Goal: Book appointment/travel/reservation

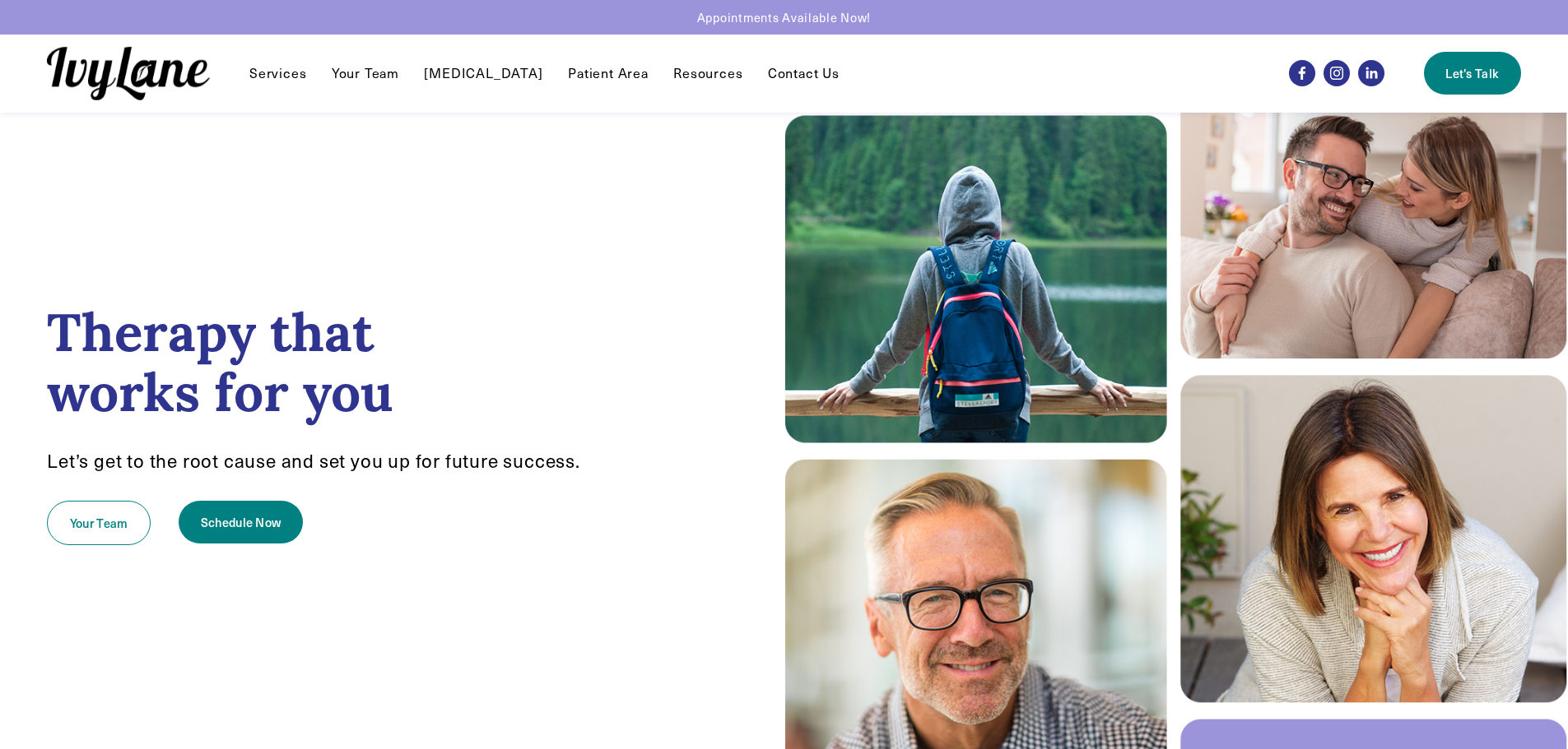
click at [363, 81] on link "Your Team" at bounding box center [365, 74] width 67 height 20
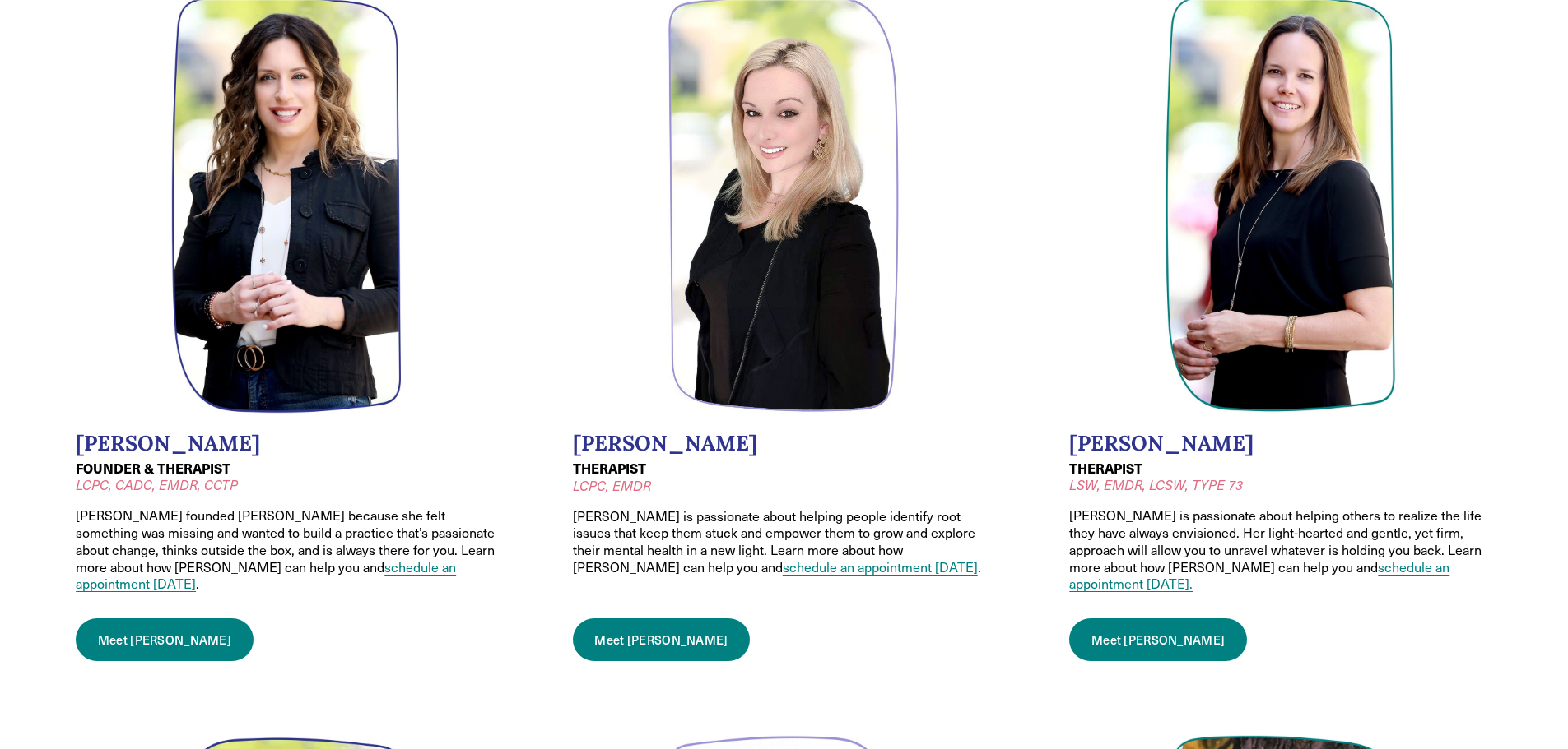
scroll to position [247, 0]
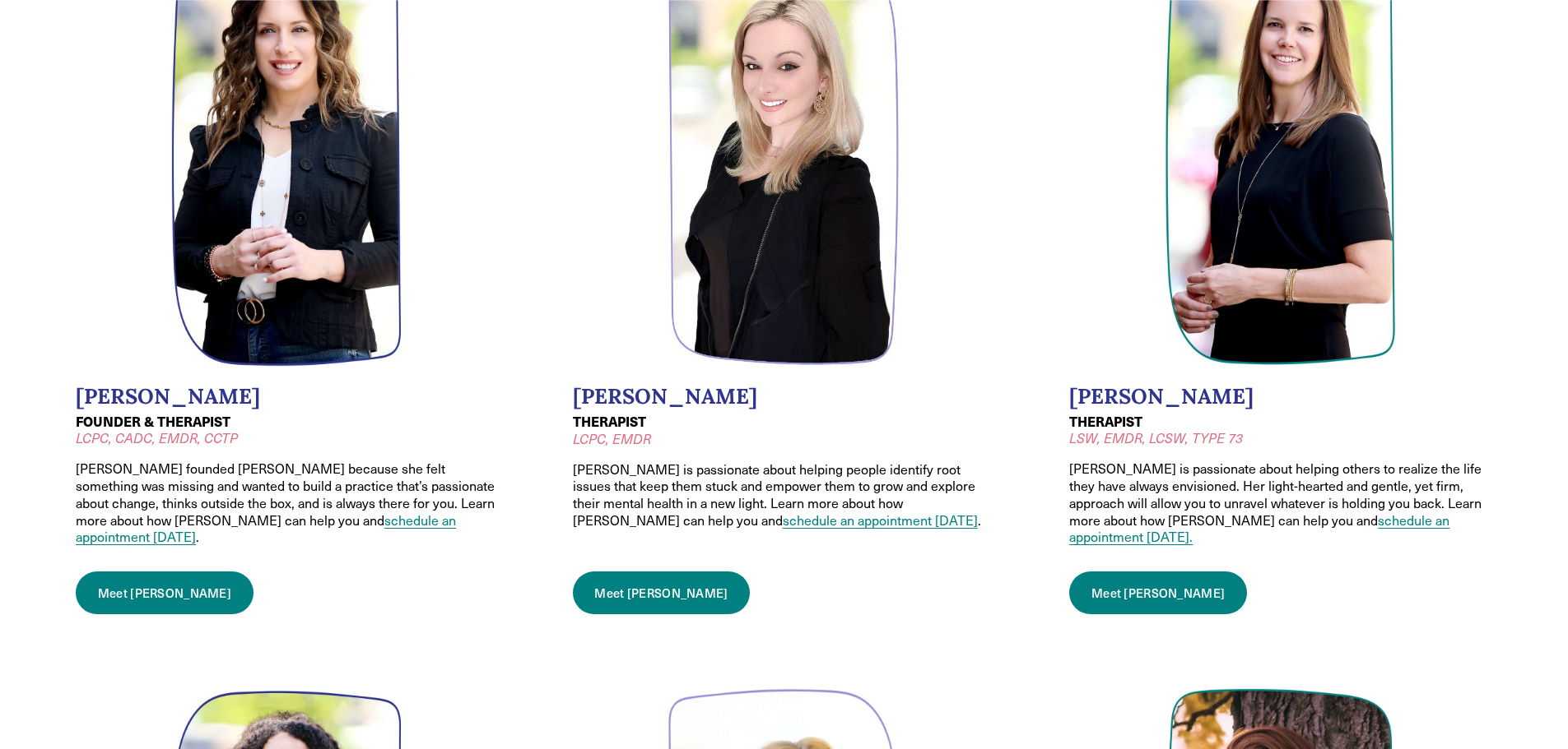
click at [1104, 572] on link "Meet Jodi" at bounding box center [1158, 594] width 178 height 43
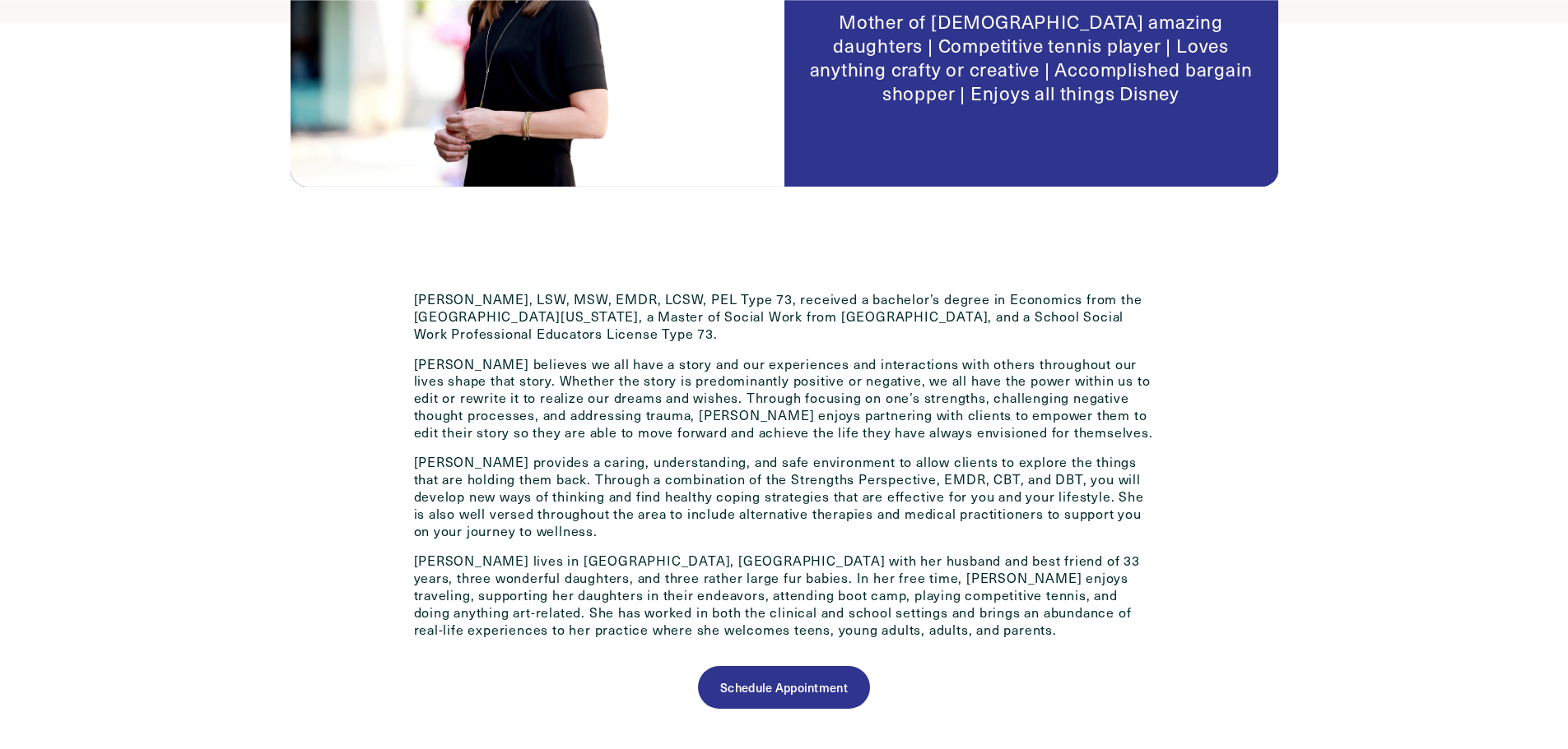
scroll to position [658, 0]
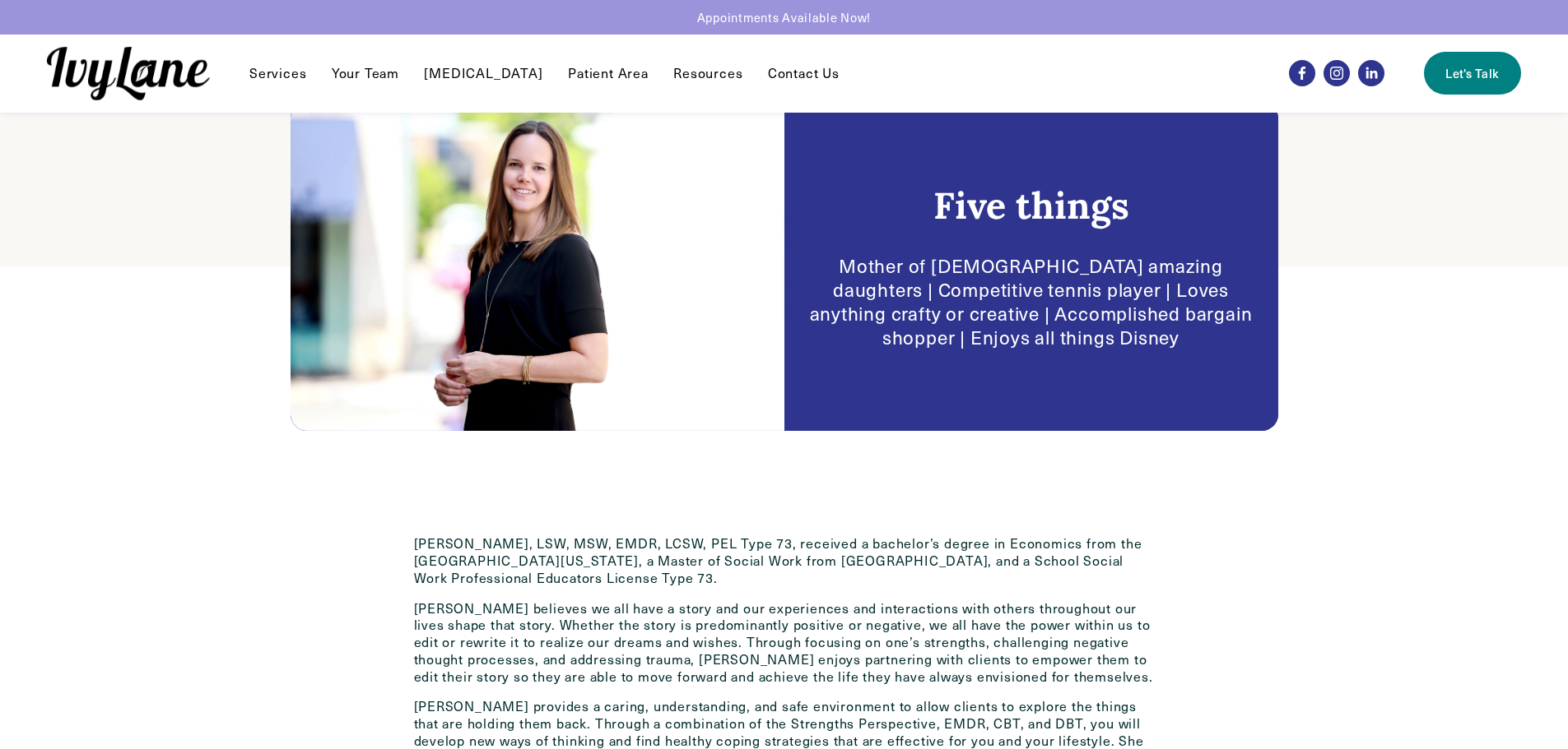
scroll to position [411, 0]
click at [364, 75] on link "Your Team" at bounding box center [365, 74] width 67 height 20
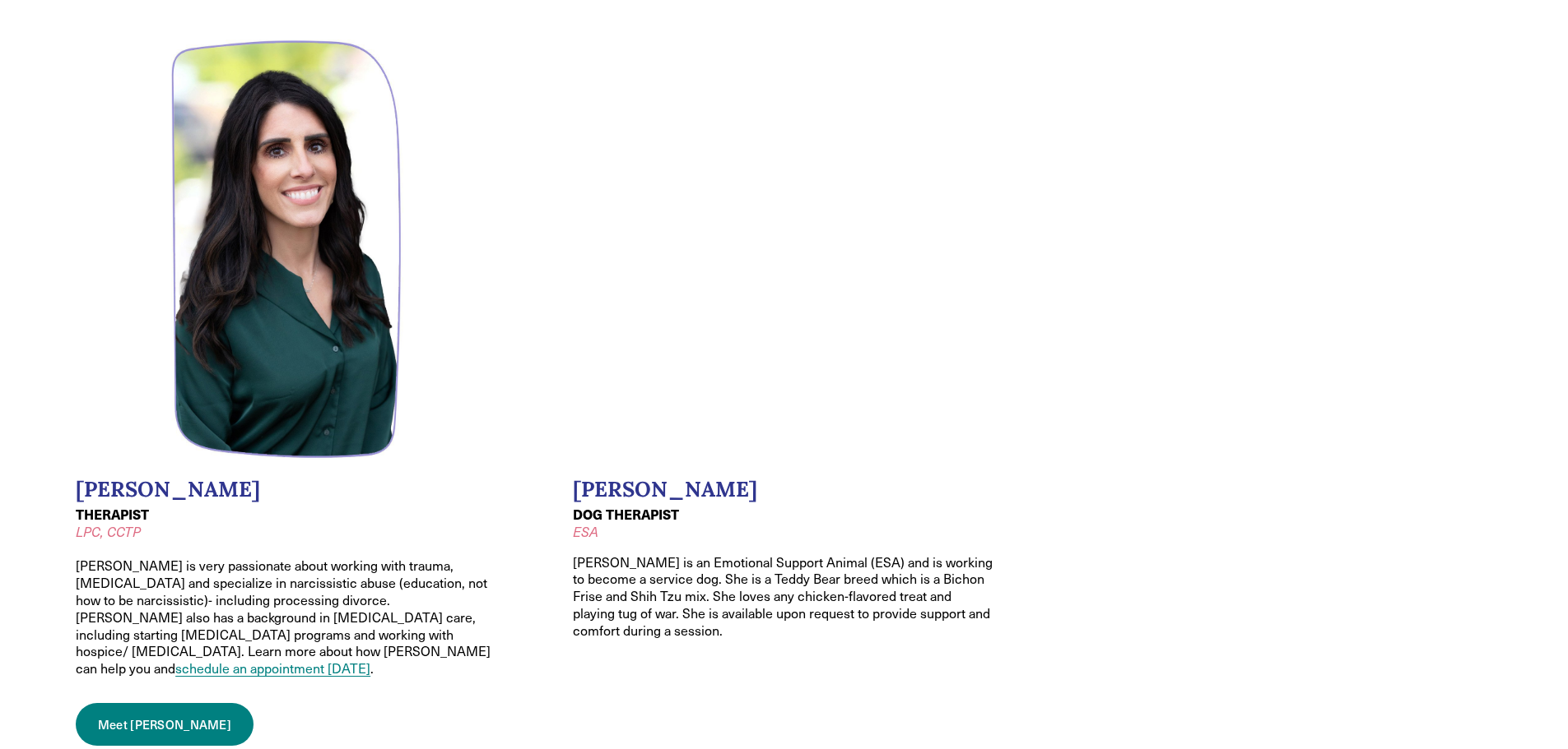
scroll to position [2468, 0]
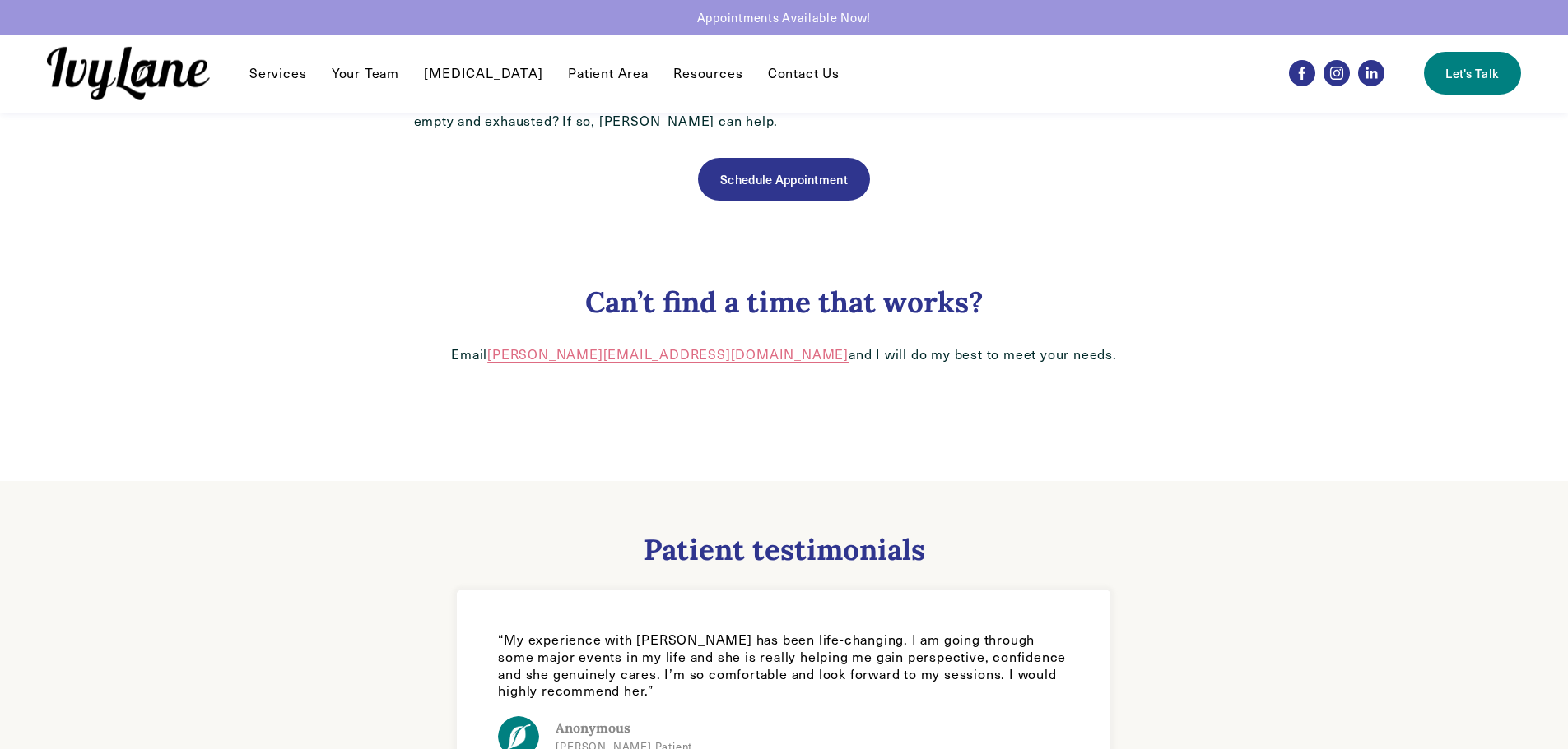
scroll to position [971, 0]
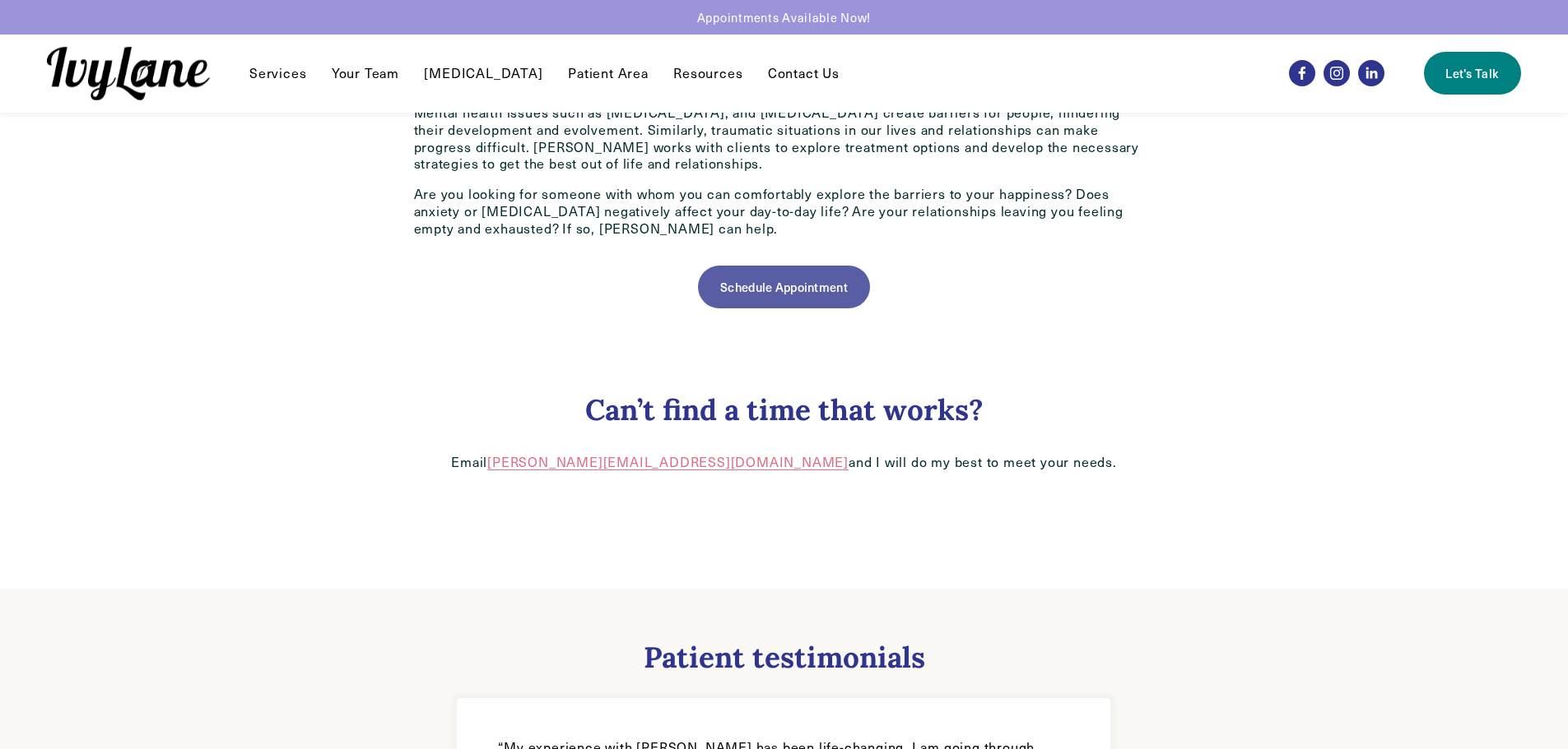
click at [793, 299] on link "Schedule Appointment" at bounding box center [784, 287] width 172 height 43
click at [837, 290] on link "Schedule Appointment" at bounding box center [784, 287] width 172 height 43
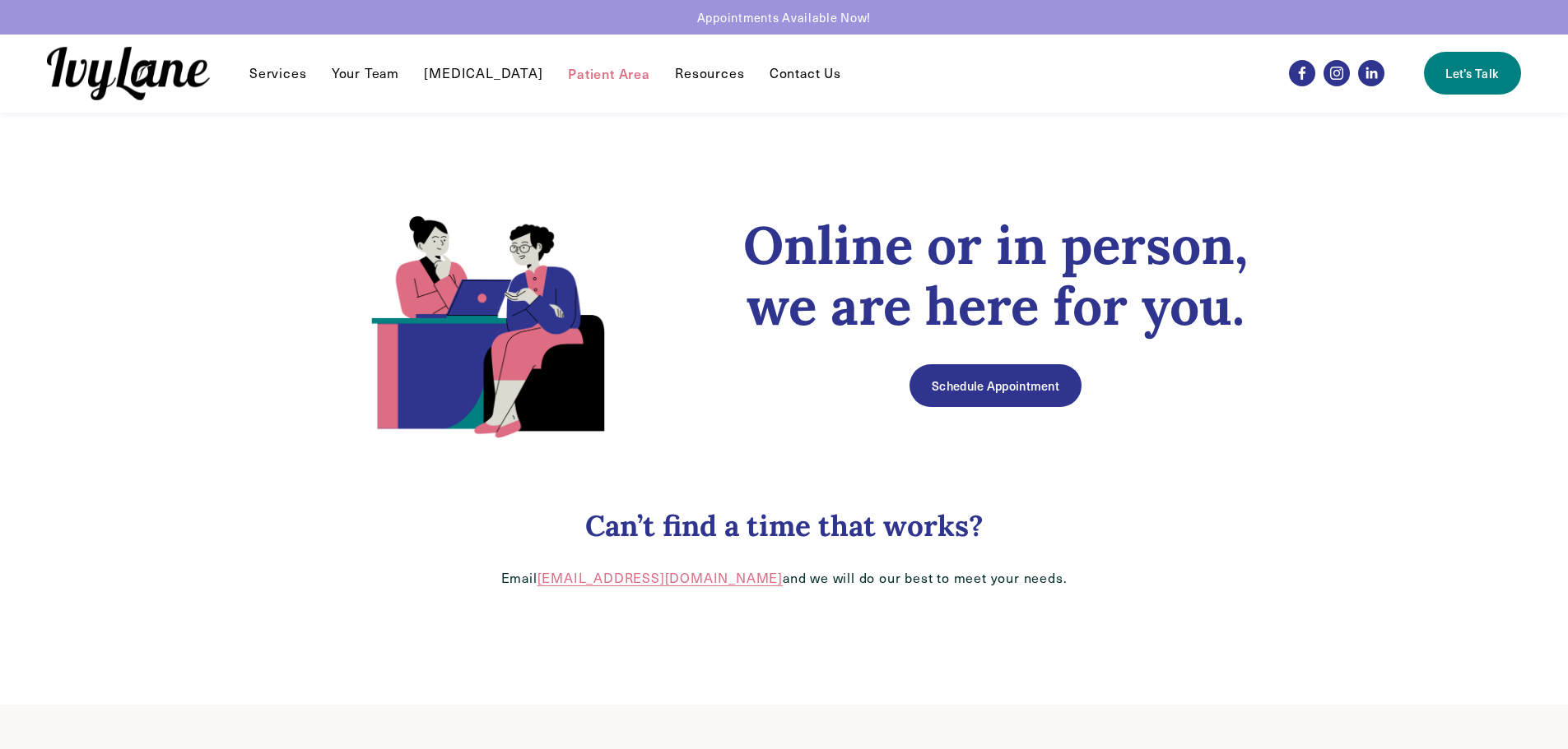
click at [986, 396] on link "Schedule Appointment" at bounding box center [995, 386] width 172 height 43
click at [987, 379] on link "Schedule Appointment" at bounding box center [995, 386] width 172 height 43
click at [1005, 375] on link "Schedule Appointment" at bounding box center [995, 386] width 172 height 43
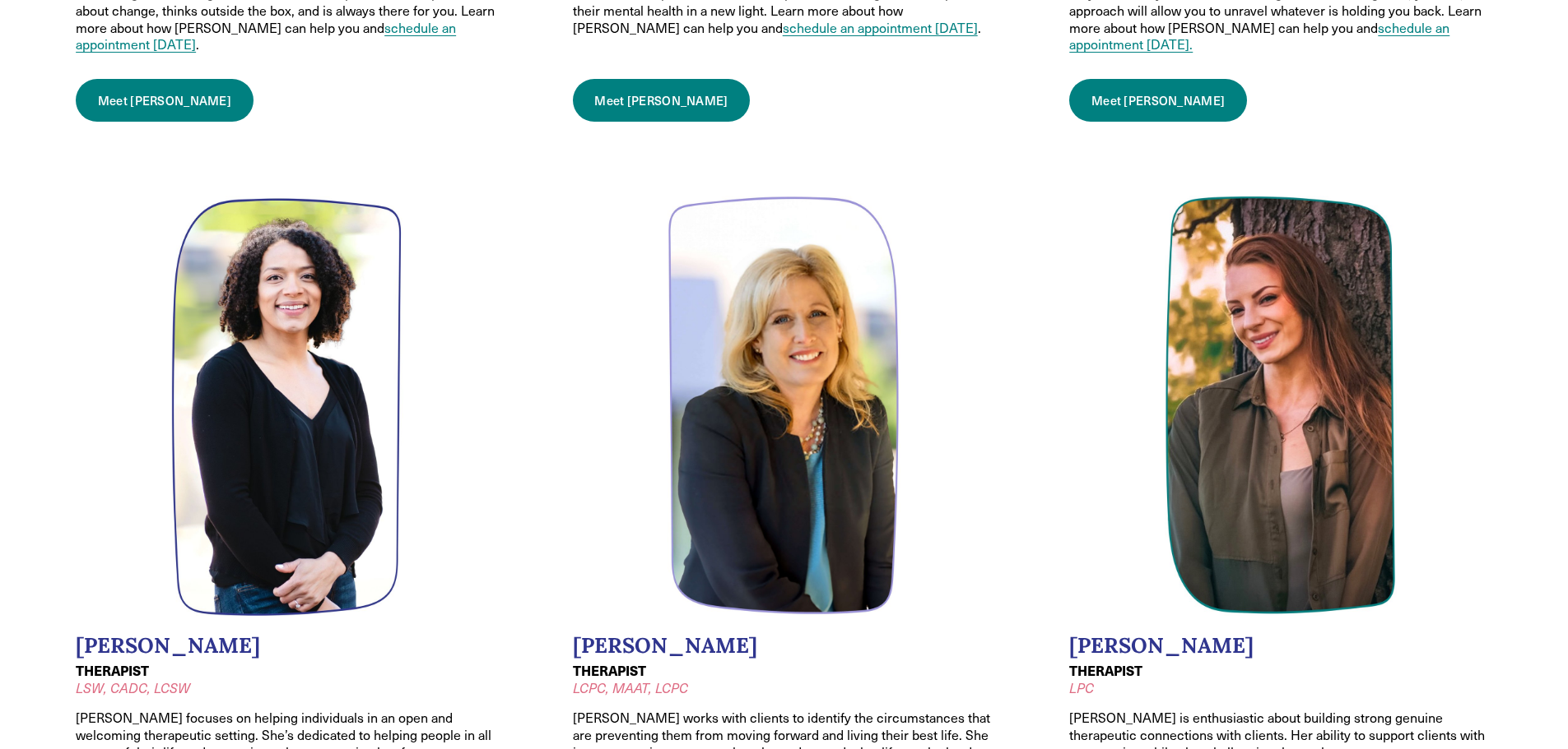
scroll to position [740, 0]
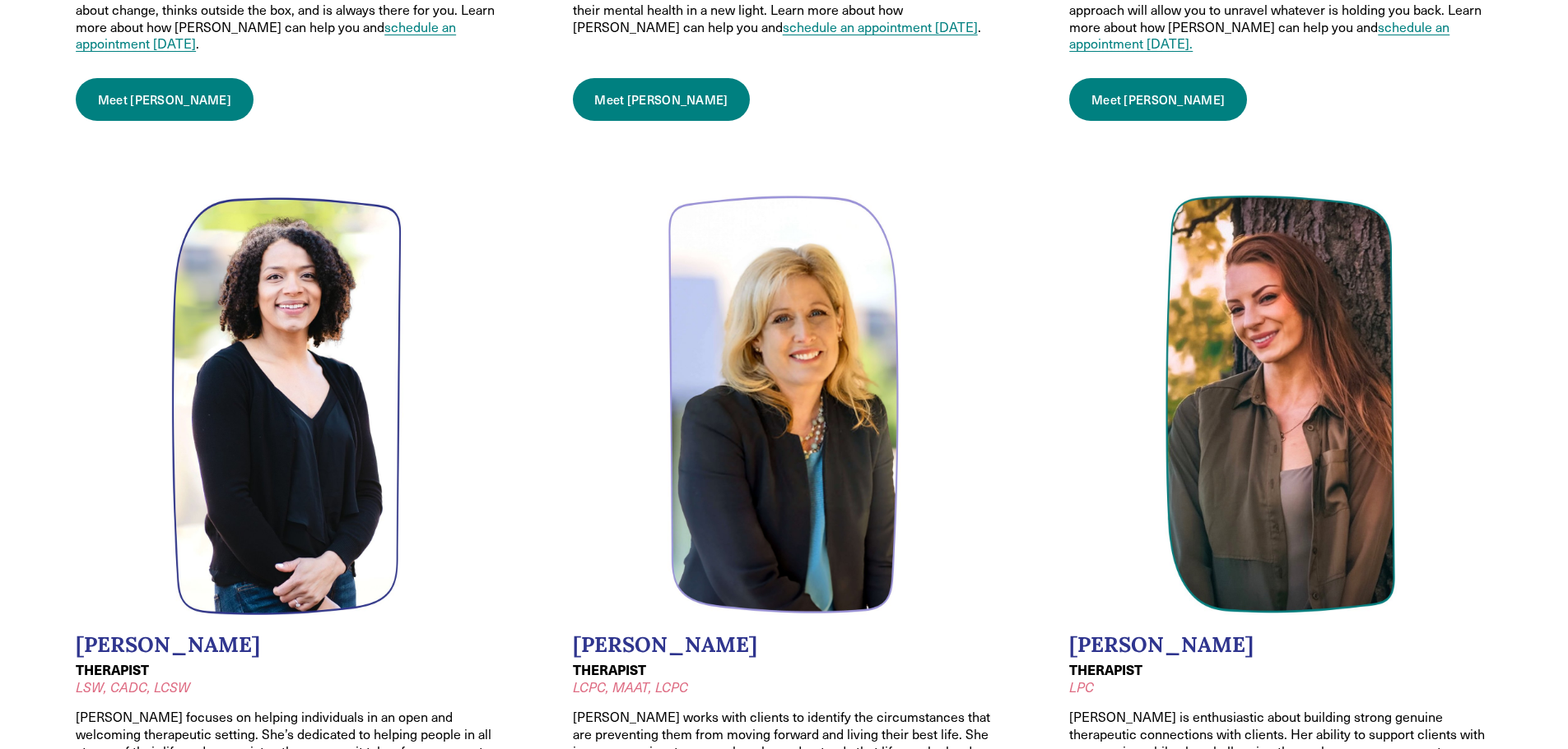
click at [744, 436] on img at bounding box center [784, 405] width 232 height 420
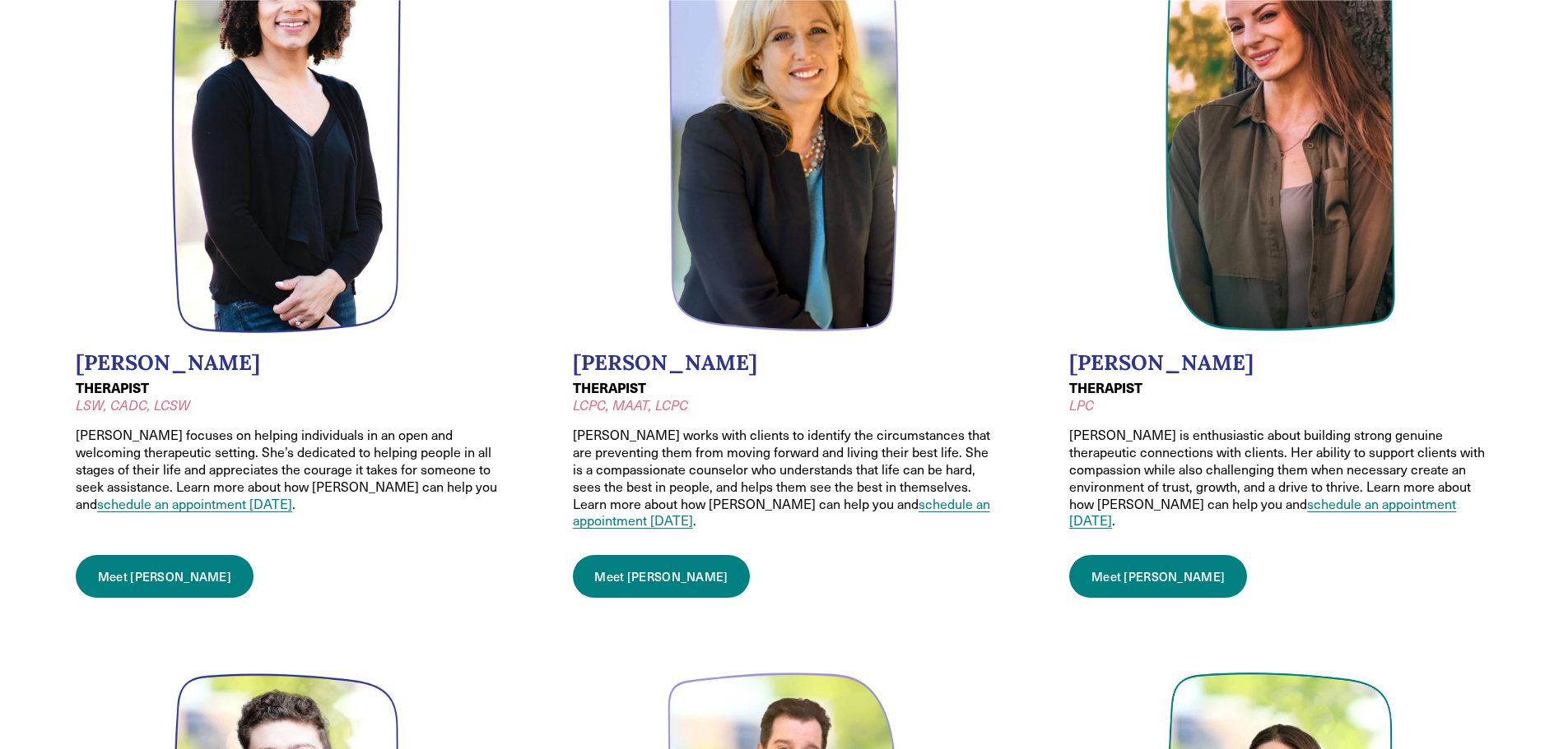
scroll to position [1070, 0]
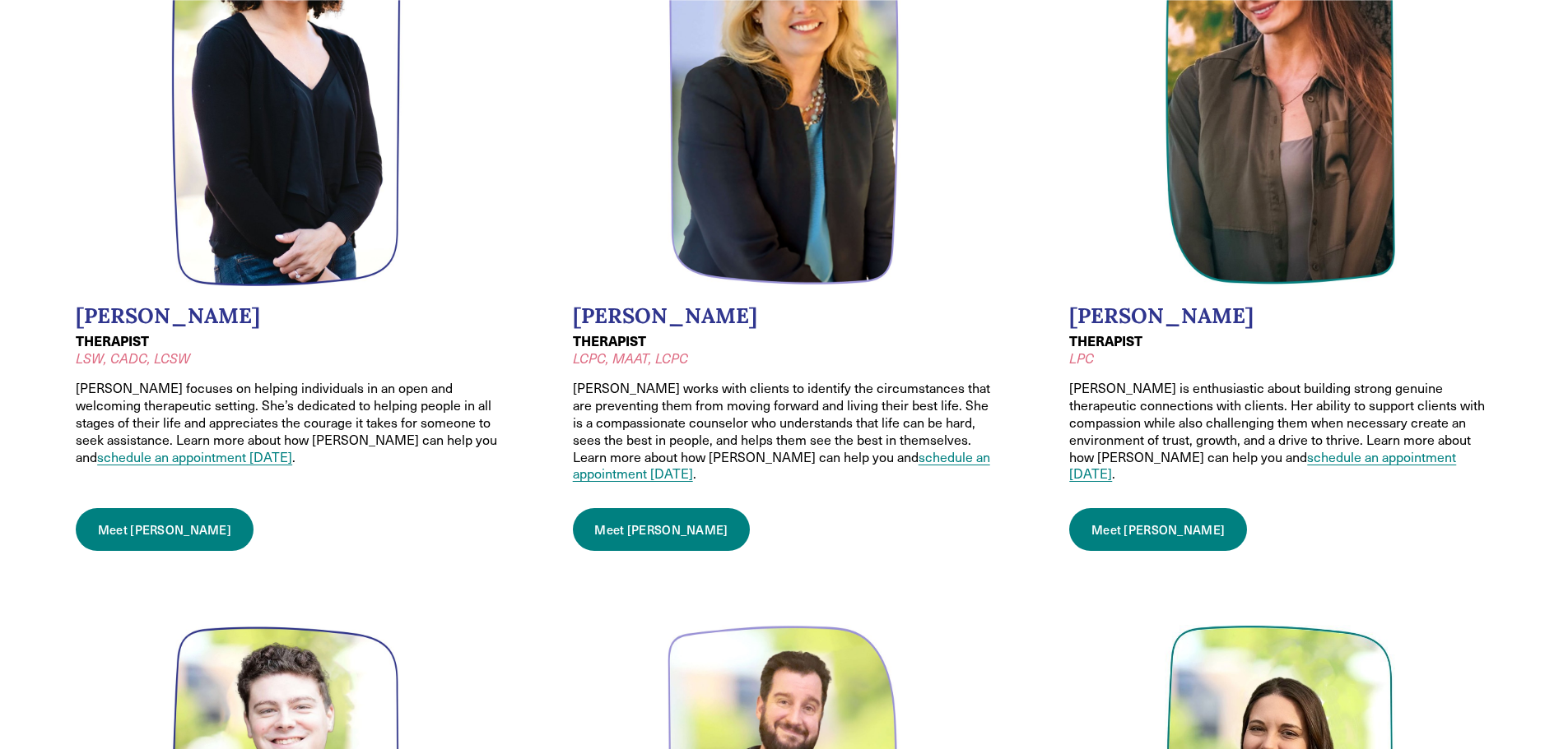
click at [650, 521] on link "Meet Caroline" at bounding box center [662, 530] width 178 height 43
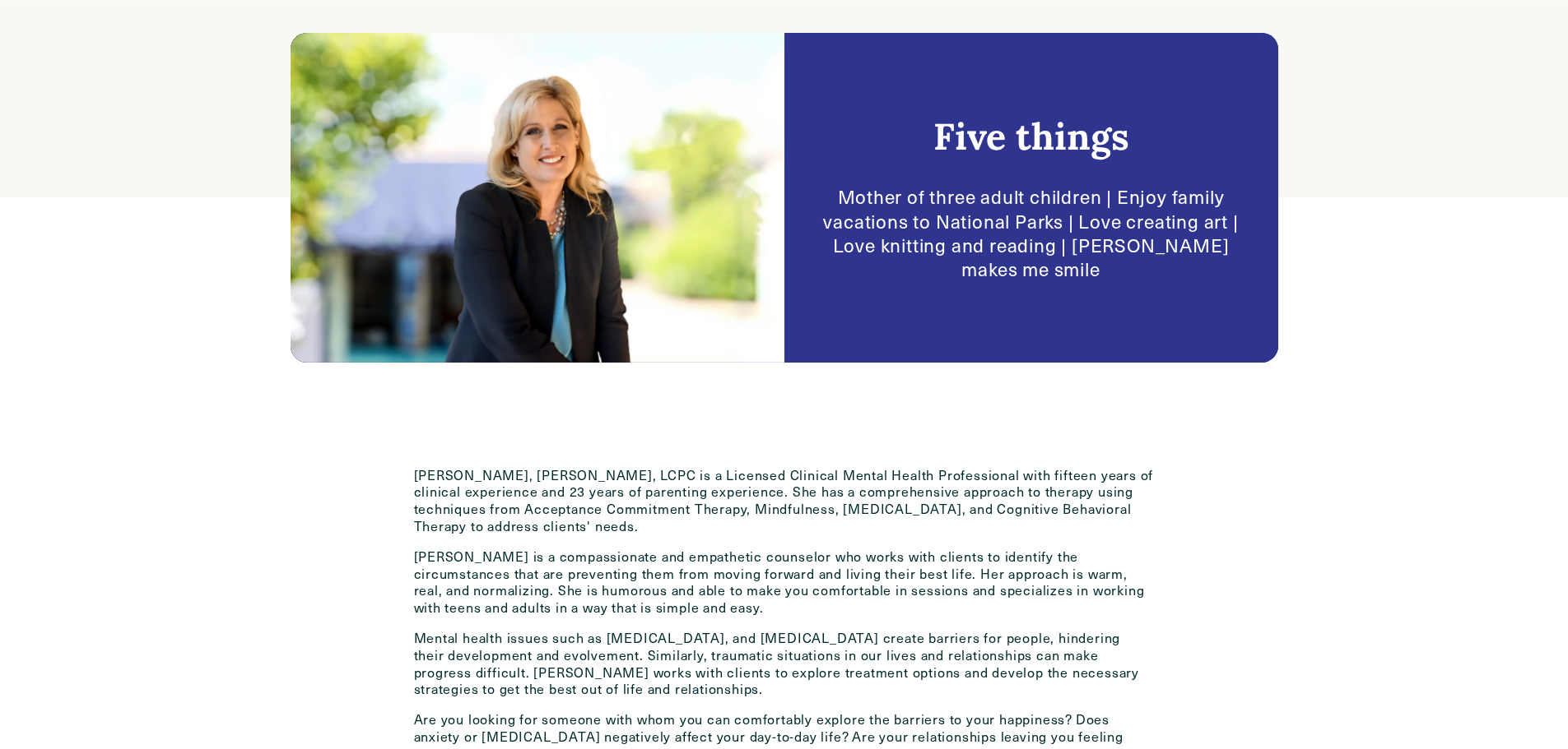
scroll to position [494, 0]
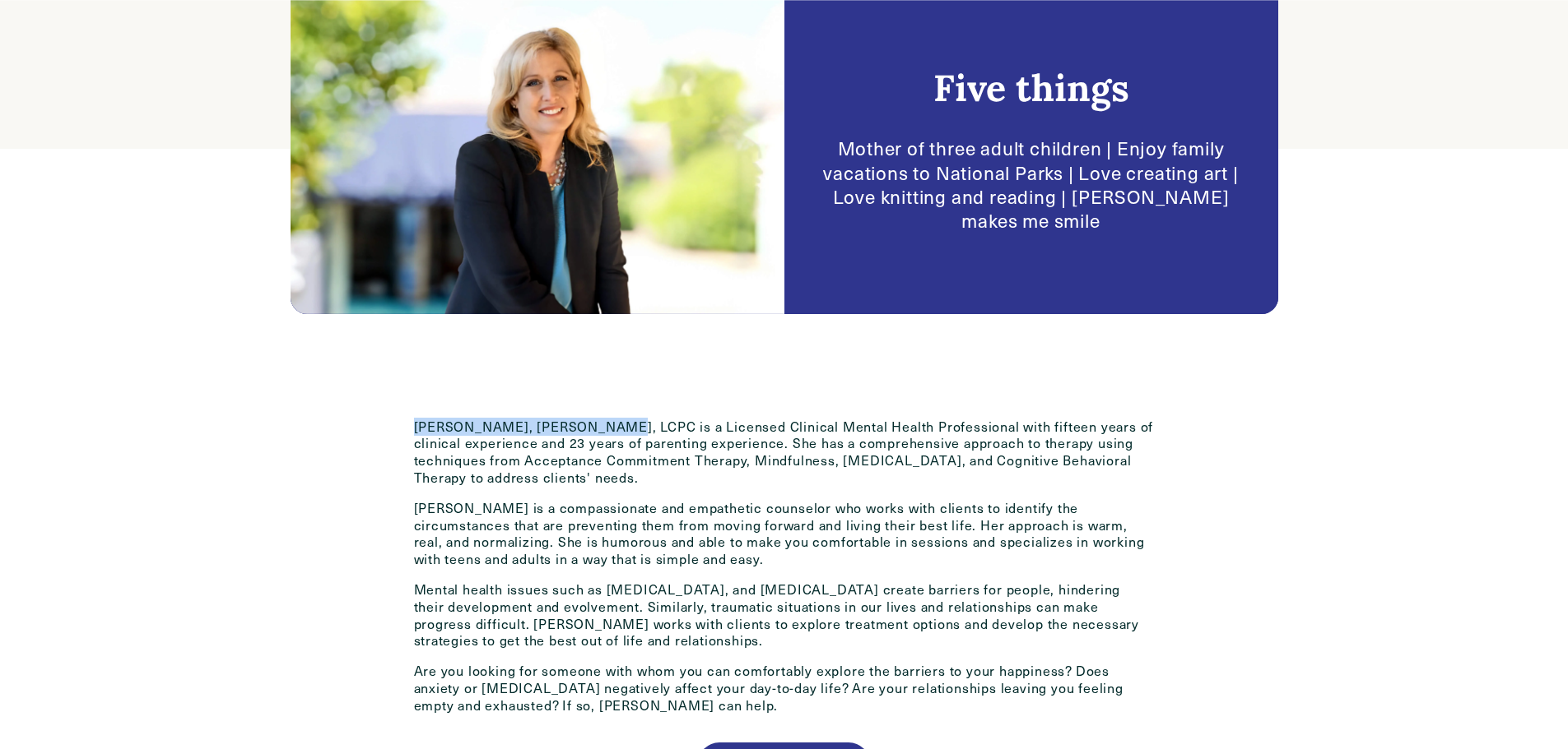
drag, startPoint x: 413, startPoint y: 427, endPoint x: 604, endPoint y: 425, distance: 191.0
click at [604, 425] on p "[PERSON_NAME], [PERSON_NAME], LCPC is a Licensed Clinical Mental Health Profess…" at bounding box center [784, 453] width 740 height 68
copy p "Caroline Egbers, MAAT, LCPC"
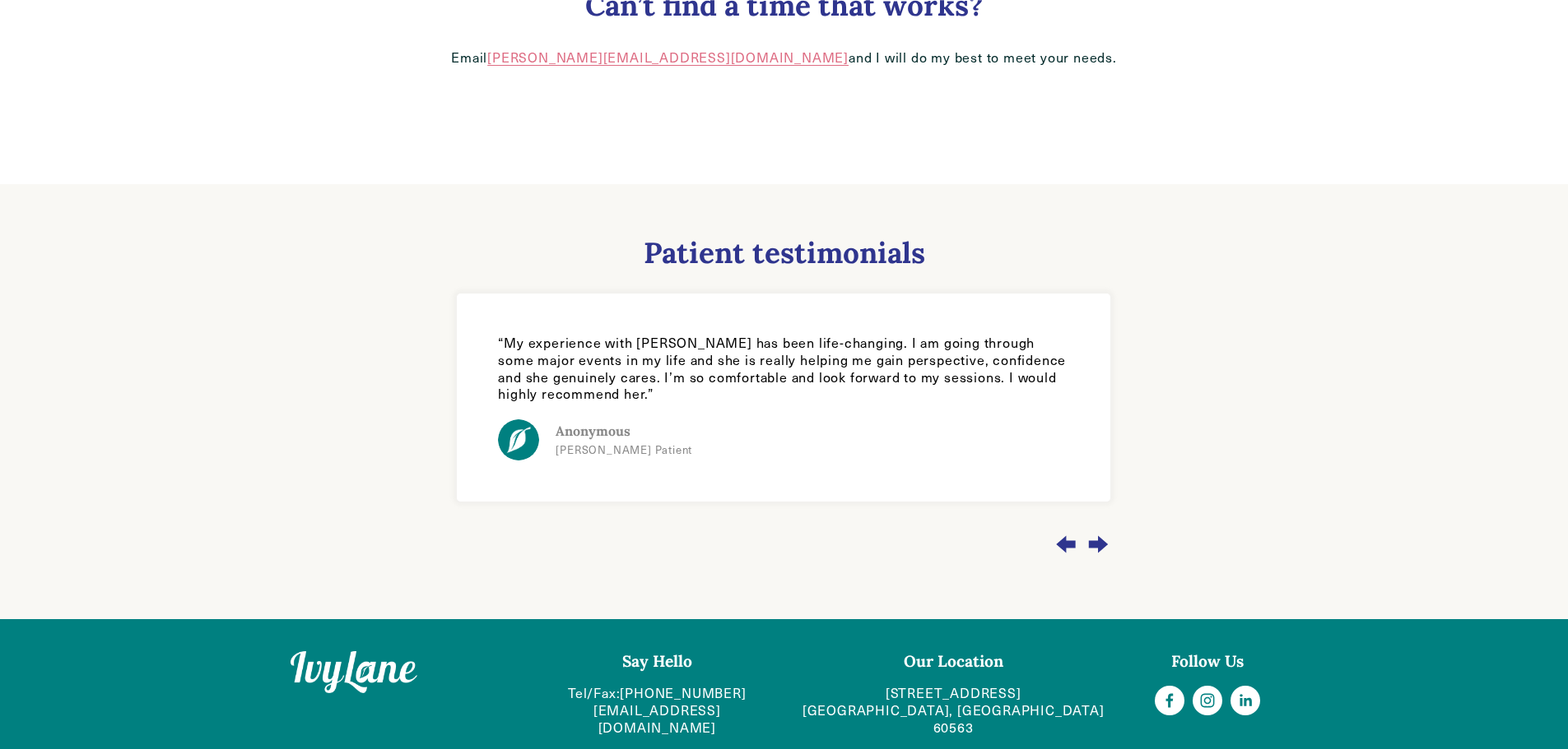
scroll to position [1382, 0]
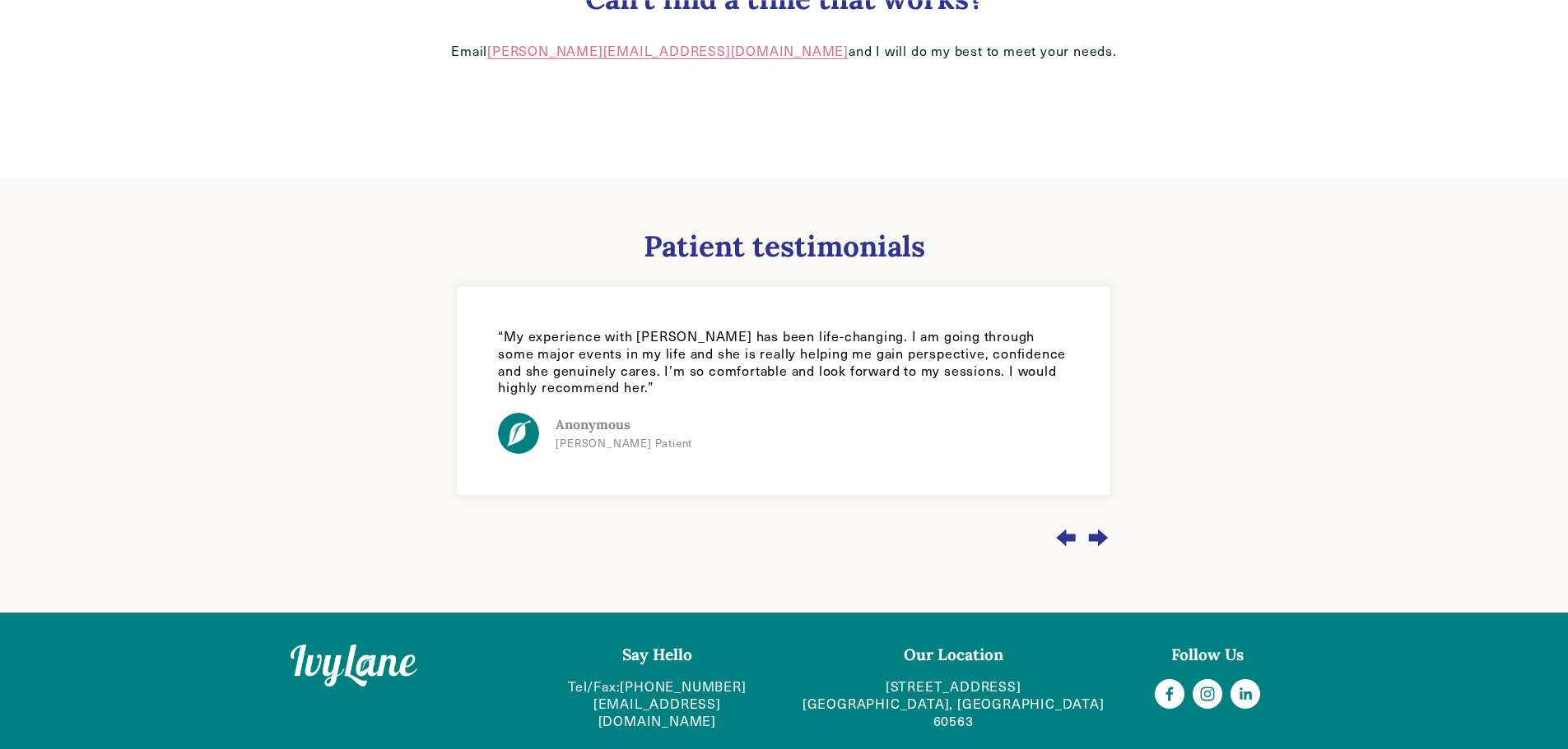
click at [1107, 521] on div "Next slide" at bounding box center [1097, 537] width 26 height 44
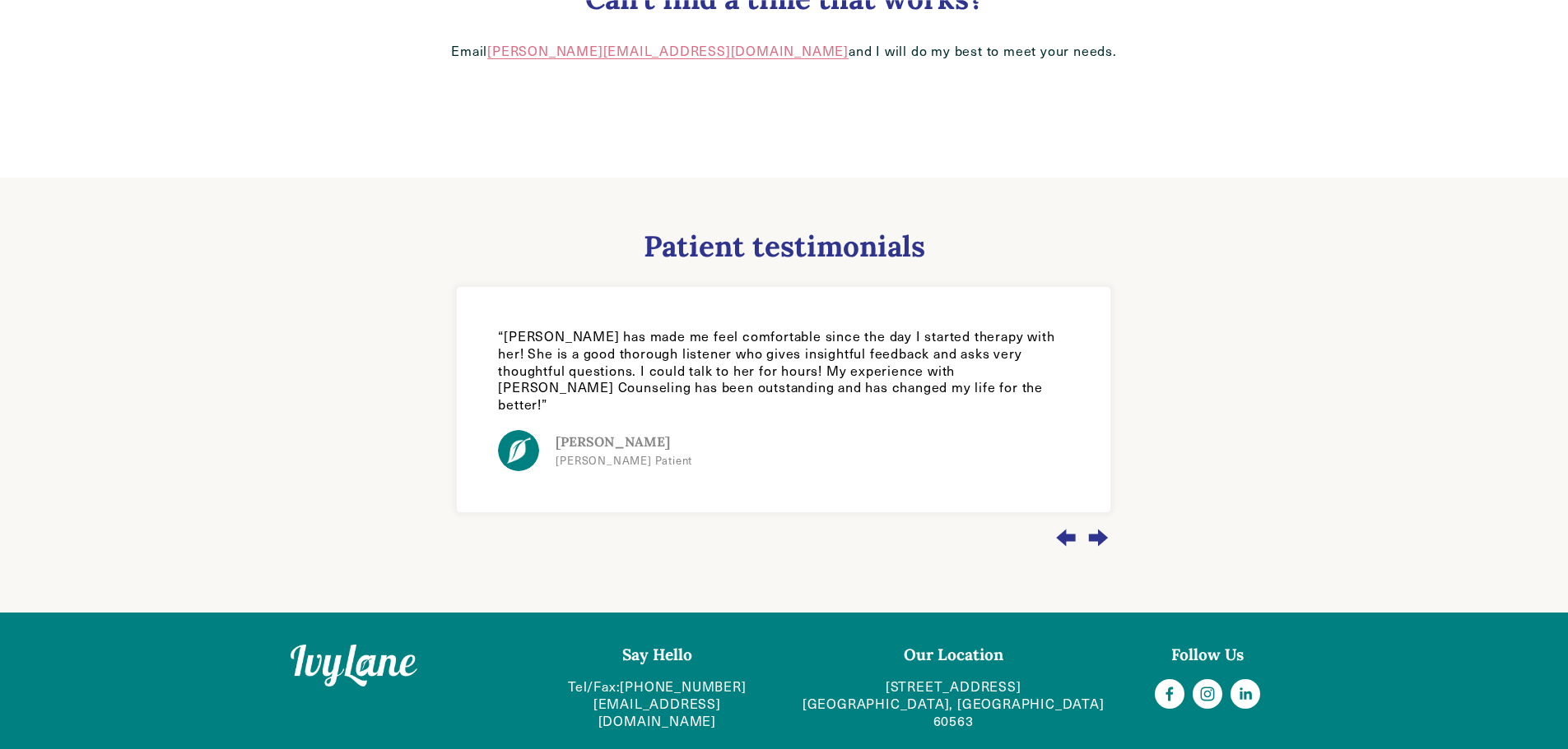
click at [1106, 521] on div "Next slide" at bounding box center [1097, 537] width 26 height 44
click at [1110, 521] on div "Next slide" at bounding box center [1097, 537] width 26 height 44
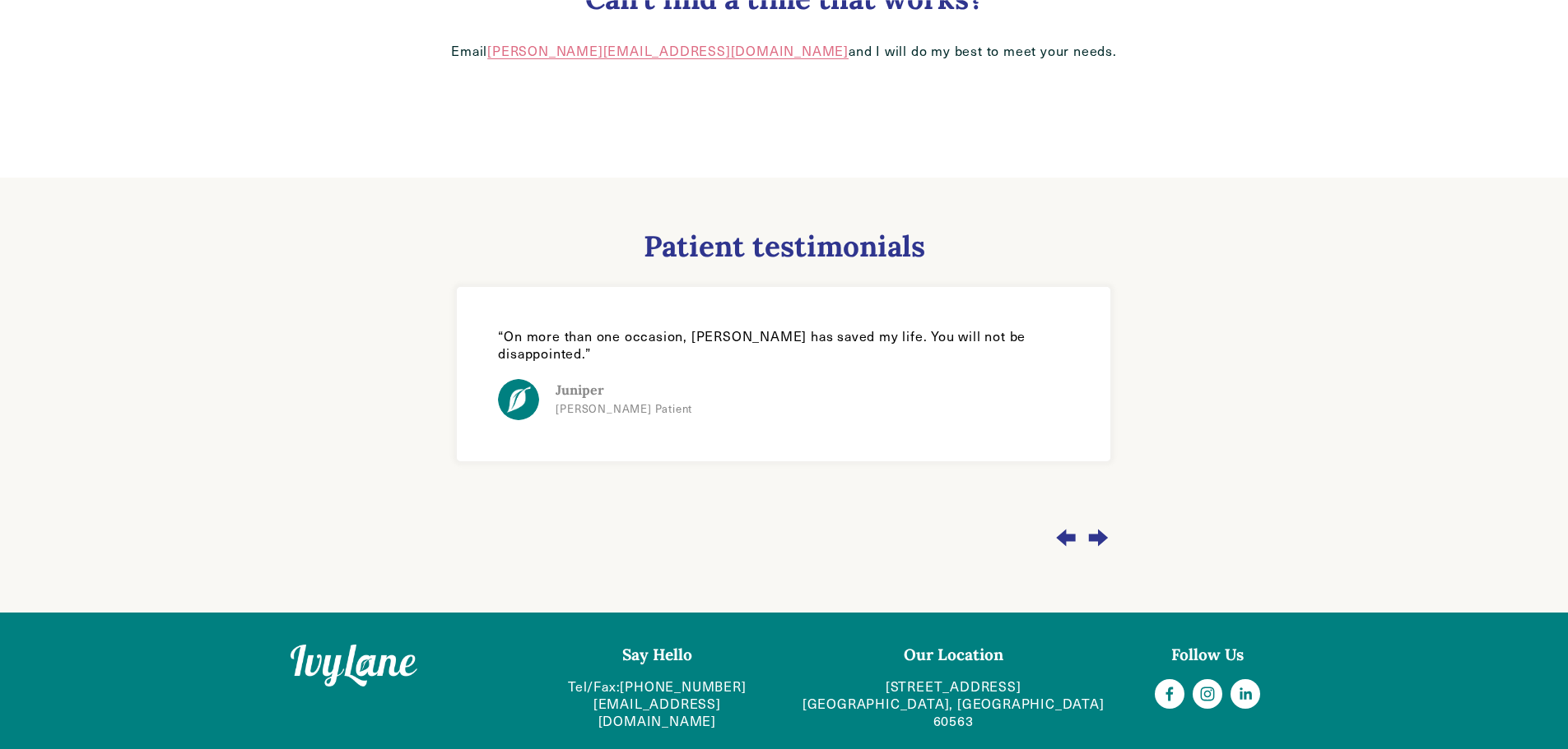
click at [1110, 521] on div "Next slide" at bounding box center [1097, 537] width 26 height 44
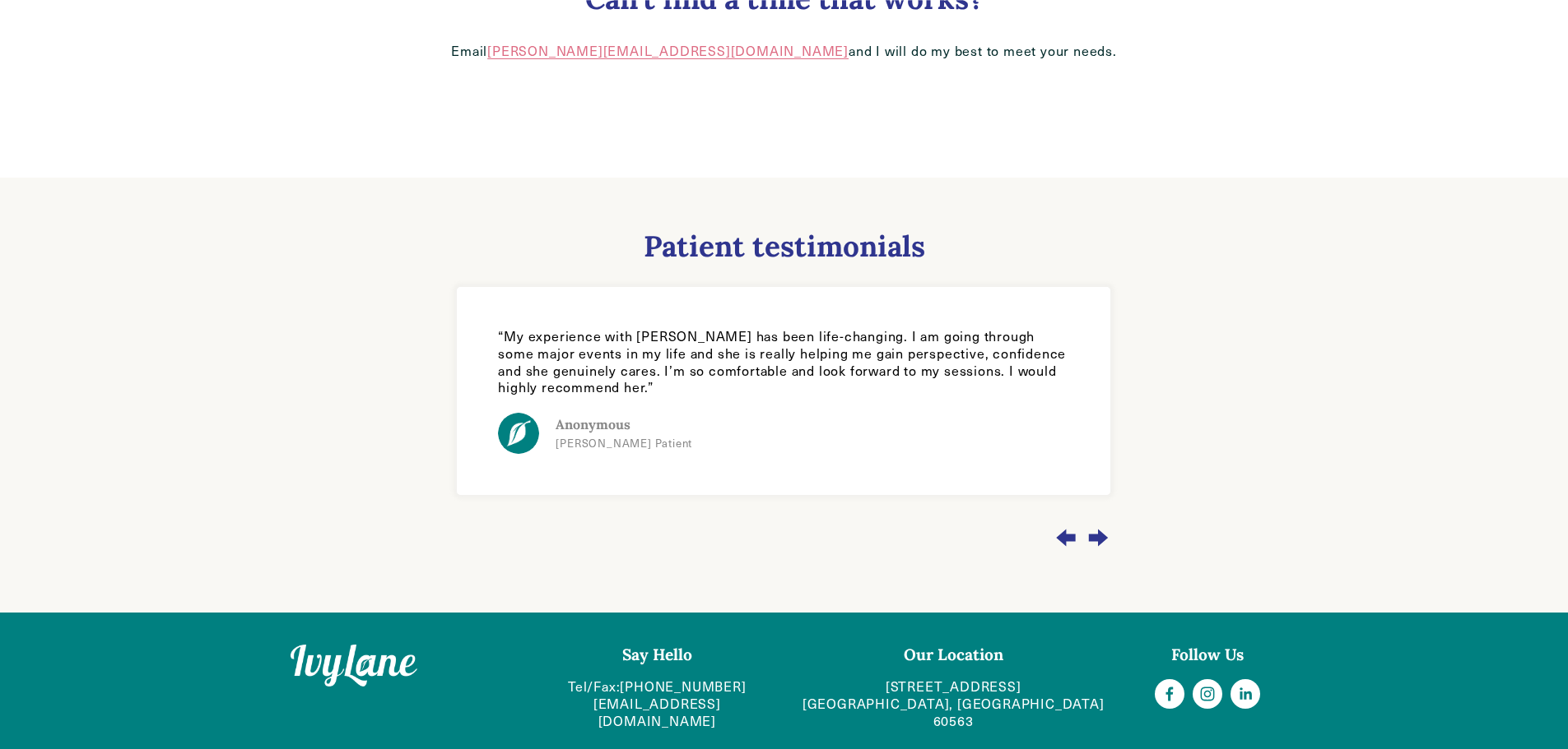
click at [1105, 521] on div "Next slide" at bounding box center [1097, 537] width 26 height 44
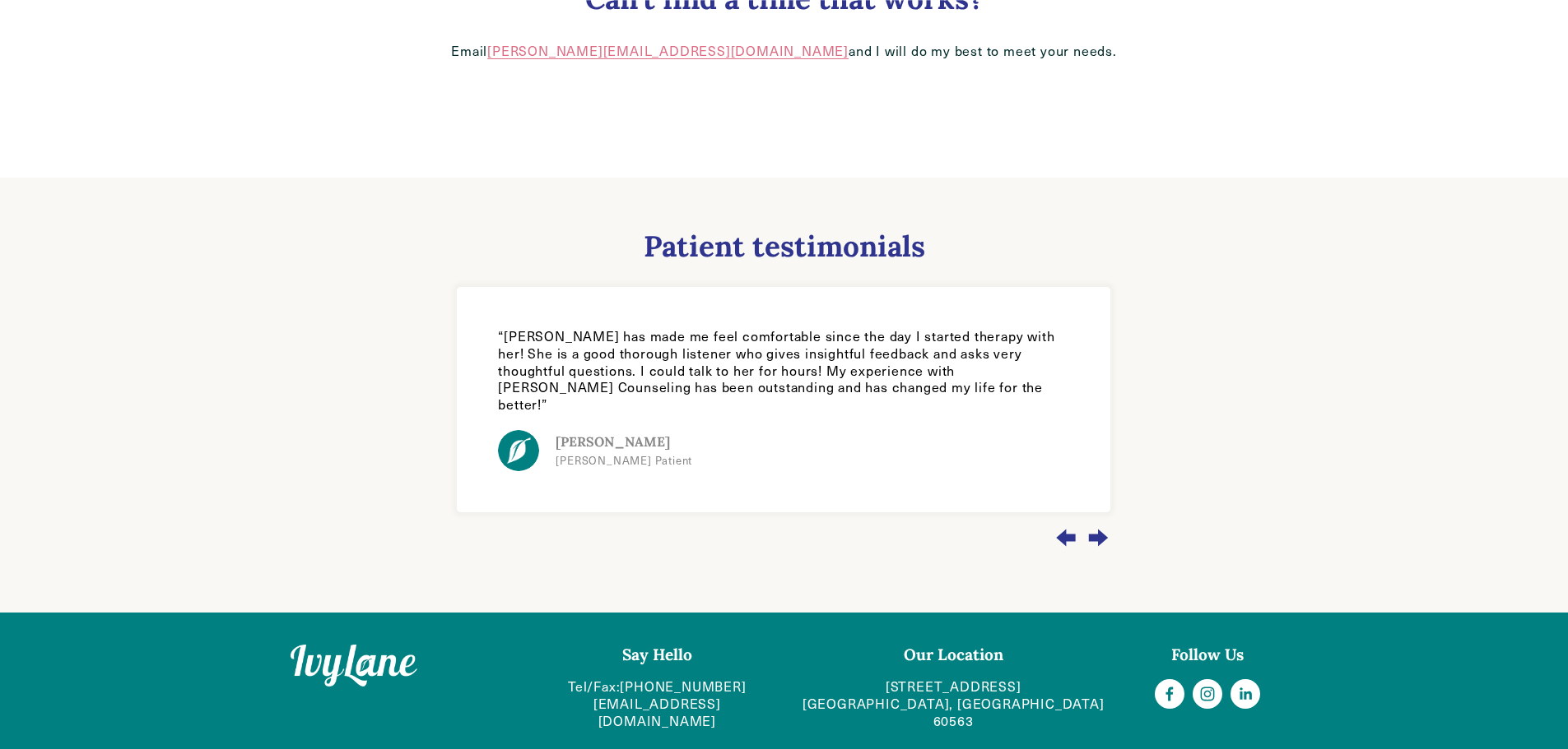
click at [1105, 521] on div "Next slide" at bounding box center [1097, 537] width 26 height 44
click at [1104, 518] on div "Next slide" at bounding box center [1097, 537] width 26 height 44
